Goal: Information Seeking & Learning: Learn about a topic

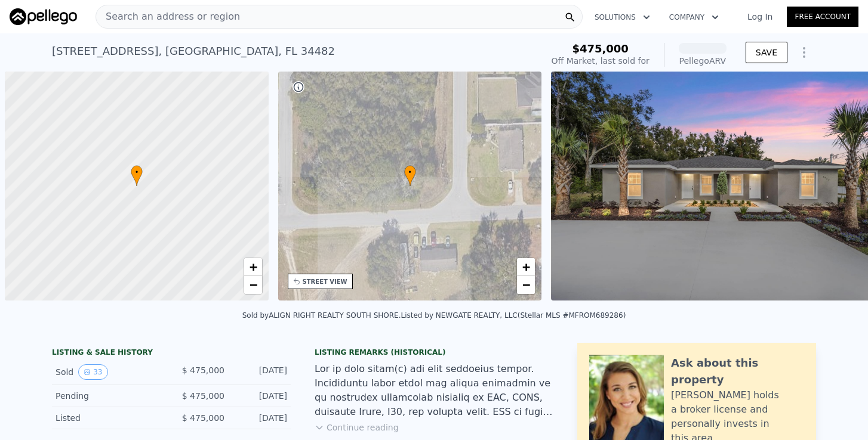
scroll to position [0, 5]
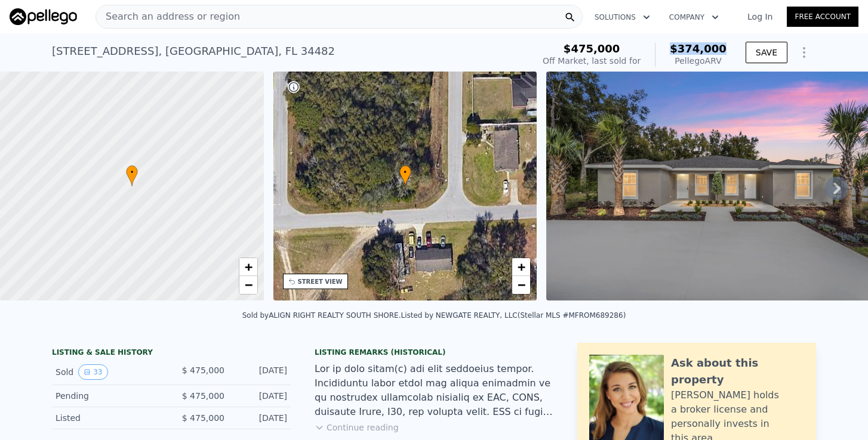
drag, startPoint x: 677, startPoint y: 51, endPoint x: 726, endPoint y: 51, distance: 48.9
click at [726, 51] on span "$374,000" at bounding box center [698, 48] width 57 height 13
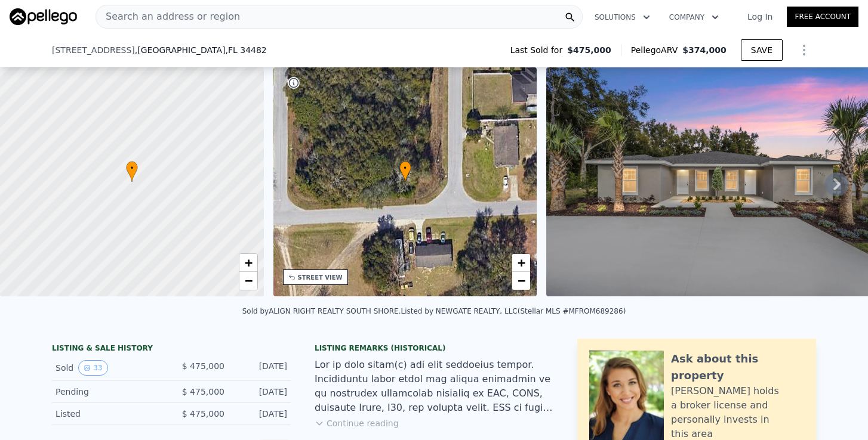
scroll to position [206, 0]
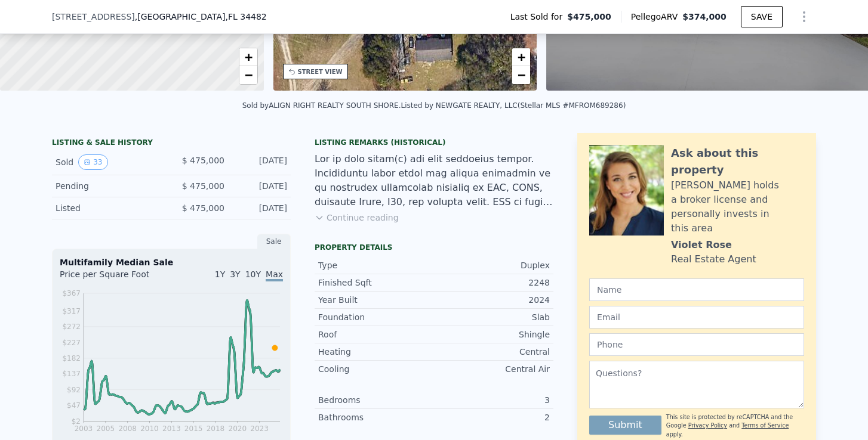
click at [358, 221] on button "Continue reading" at bounding box center [357, 218] width 84 height 12
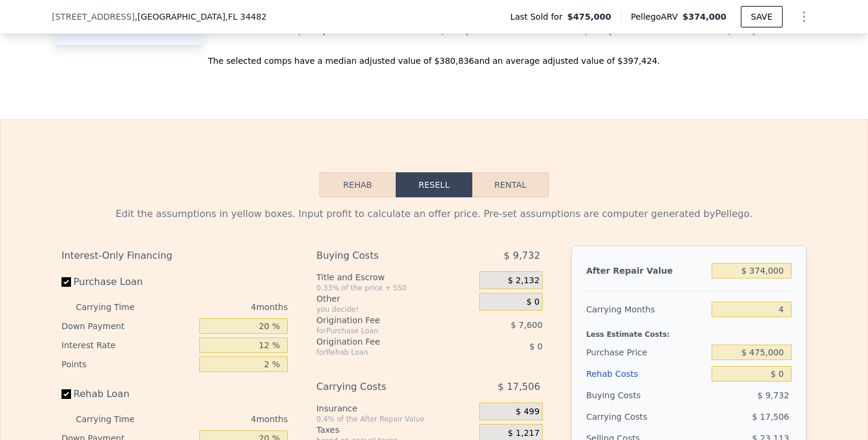
scroll to position [1843, 0]
drag, startPoint x: 753, startPoint y: 225, endPoint x: 793, endPoint y: 227, distance: 40.7
click at [791, 263] on input "$ 374,000" at bounding box center [751, 271] width 80 height 16
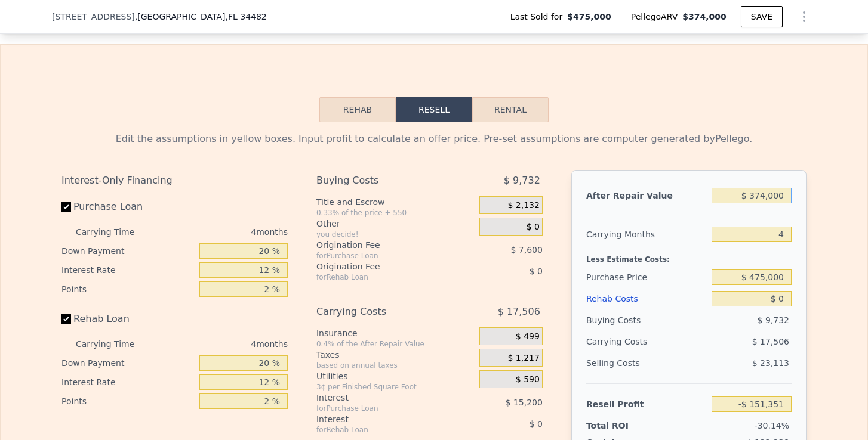
scroll to position [1920, 0]
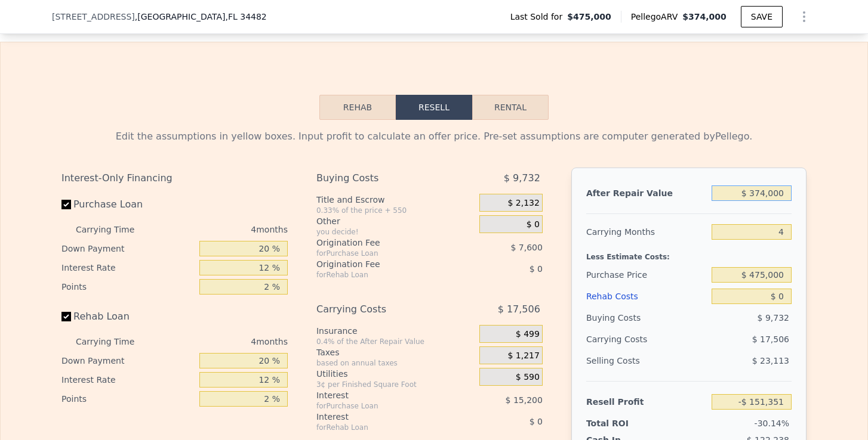
click at [523, 95] on button "Rental" at bounding box center [510, 107] width 76 height 25
select select "30"
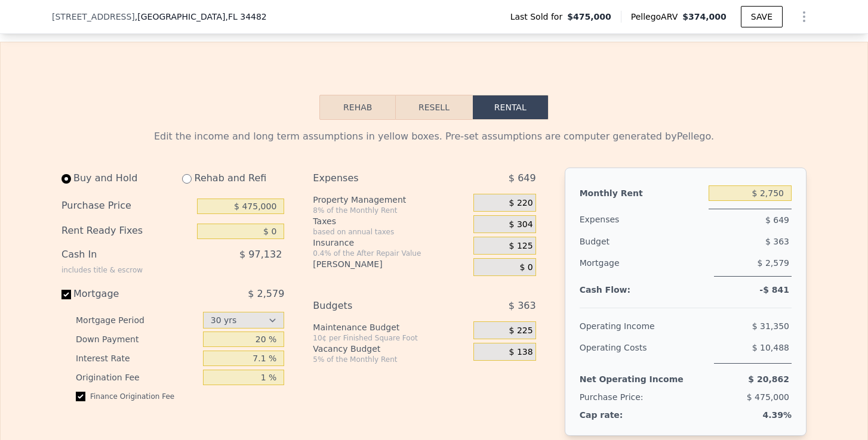
click at [190, 174] on input "radio" at bounding box center [187, 179] width 10 height 10
radio input "true"
select select "30"
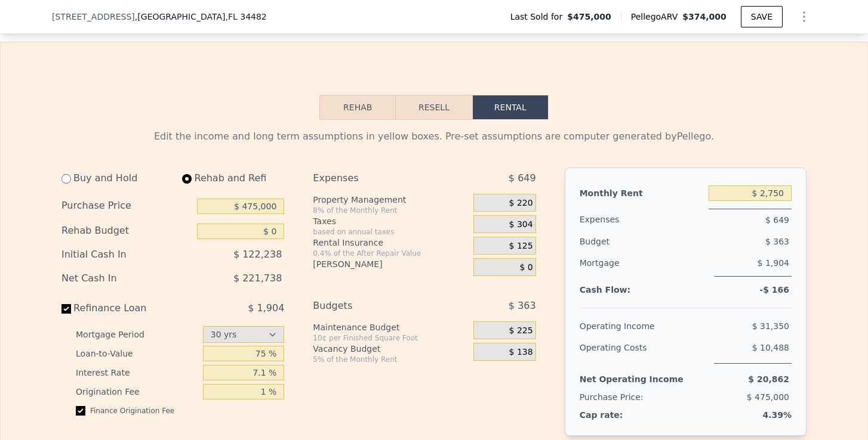
drag, startPoint x: 50, startPoint y: 17, endPoint x: 137, endPoint y: 17, distance: 86.5
click at [137, 17] on div "[STREET_ADDRESS] Last Sold for $475,000 Pellego ARV $374,000 SAVE" at bounding box center [434, 17] width 868 height 34
copy span "[STREET_ADDRESS]"
click at [780, 186] on input "$ 2,750" at bounding box center [749, 194] width 83 height 16
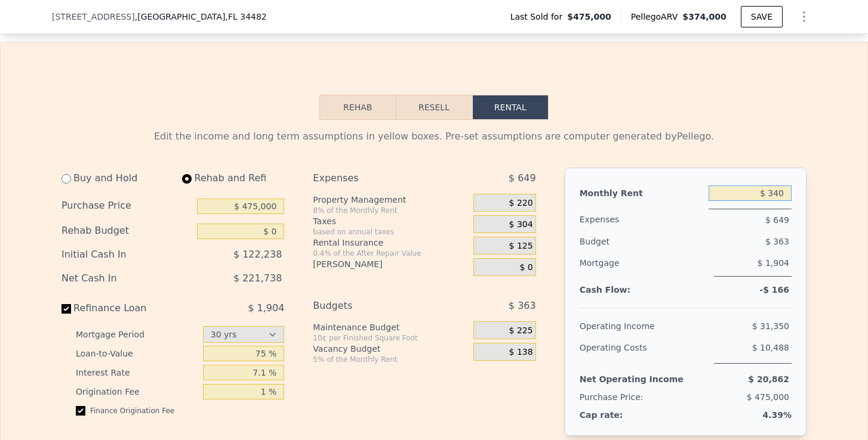
type input "$ 3,400"
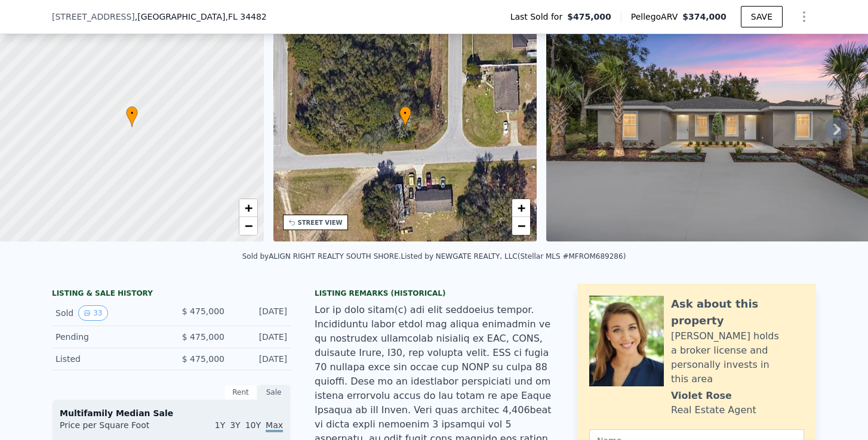
scroll to position [54, 0]
